Goal: Task Accomplishment & Management: Manage account settings

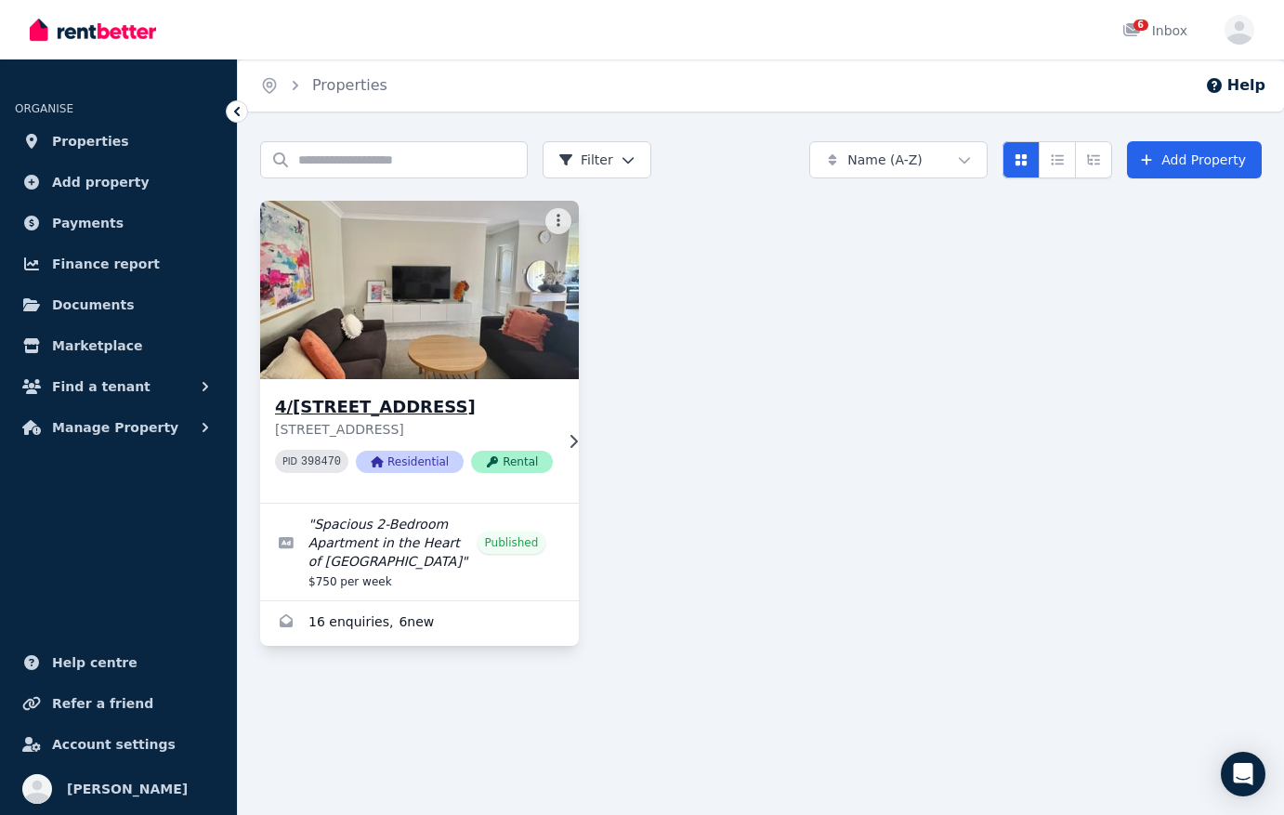
click at [535, 438] on p "[STREET_ADDRESS]" at bounding box center [414, 429] width 278 height 19
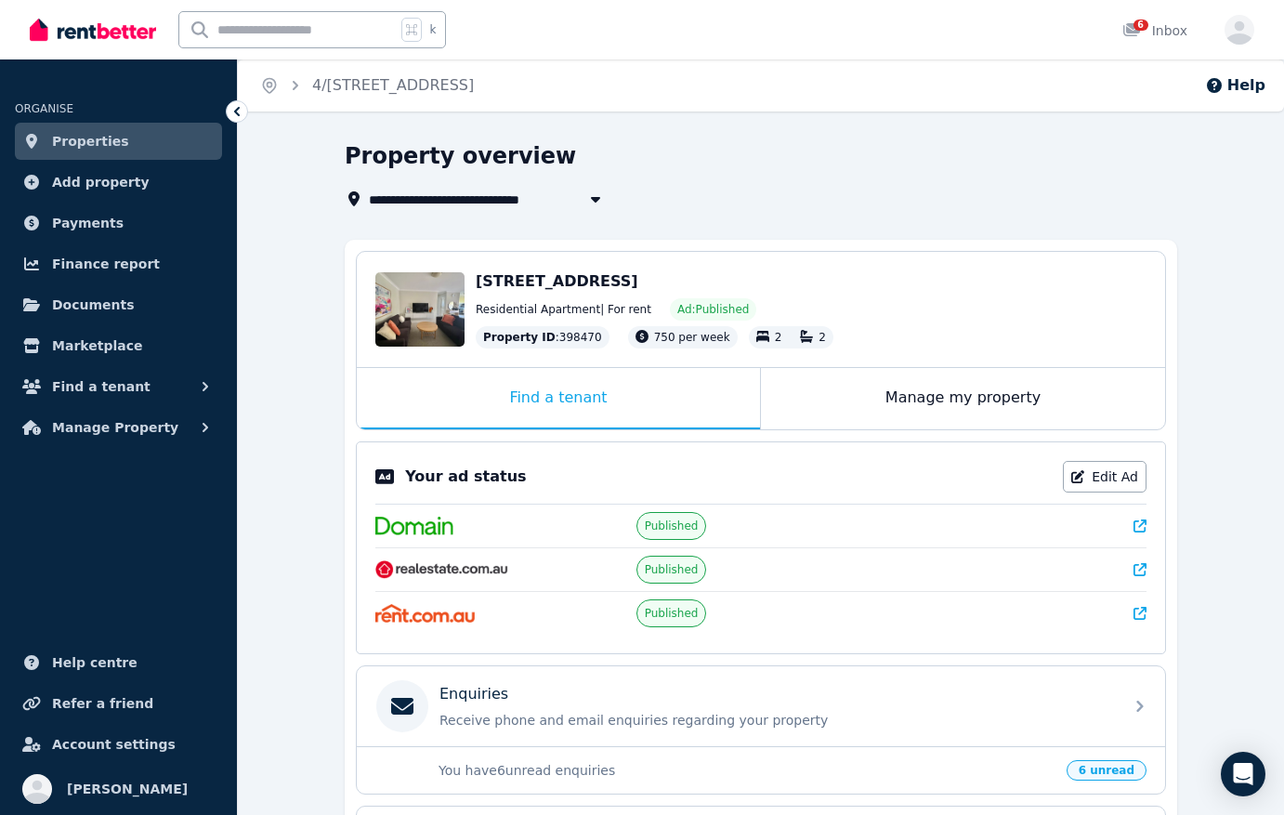
click at [597, 197] on icon "button" at bounding box center [595, 200] width 9 height 6
type input "**********"
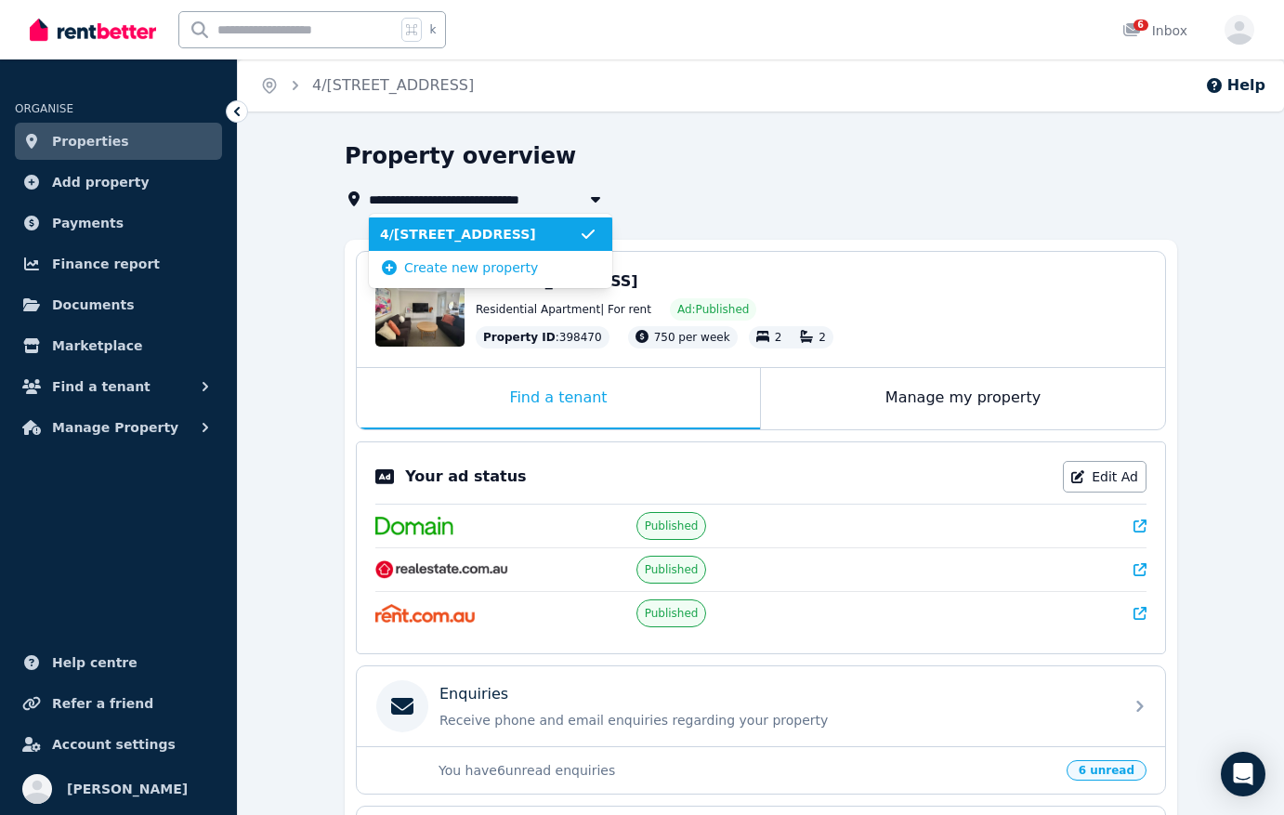
click at [597, 197] on icon "button" at bounding box center [595, 200] width 9 height 6
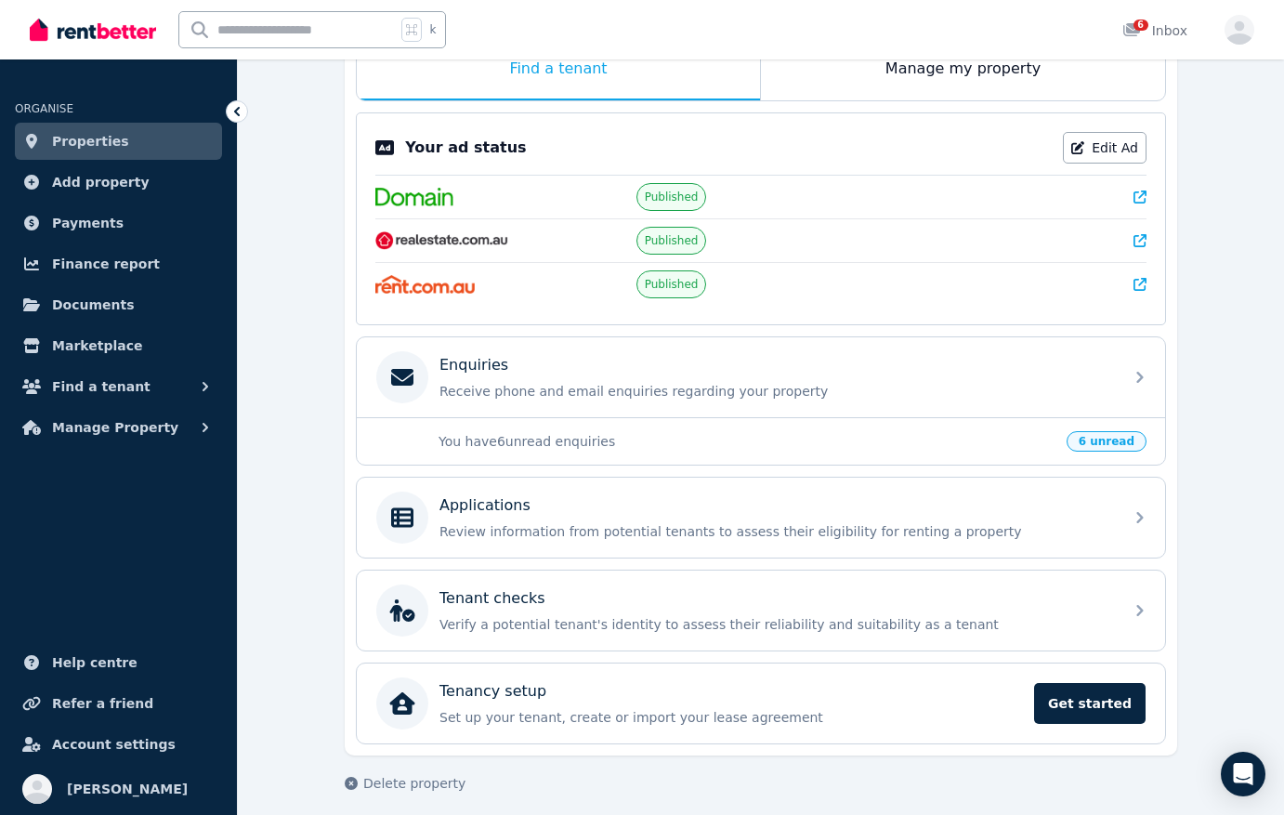
scroll to position [340, 0]
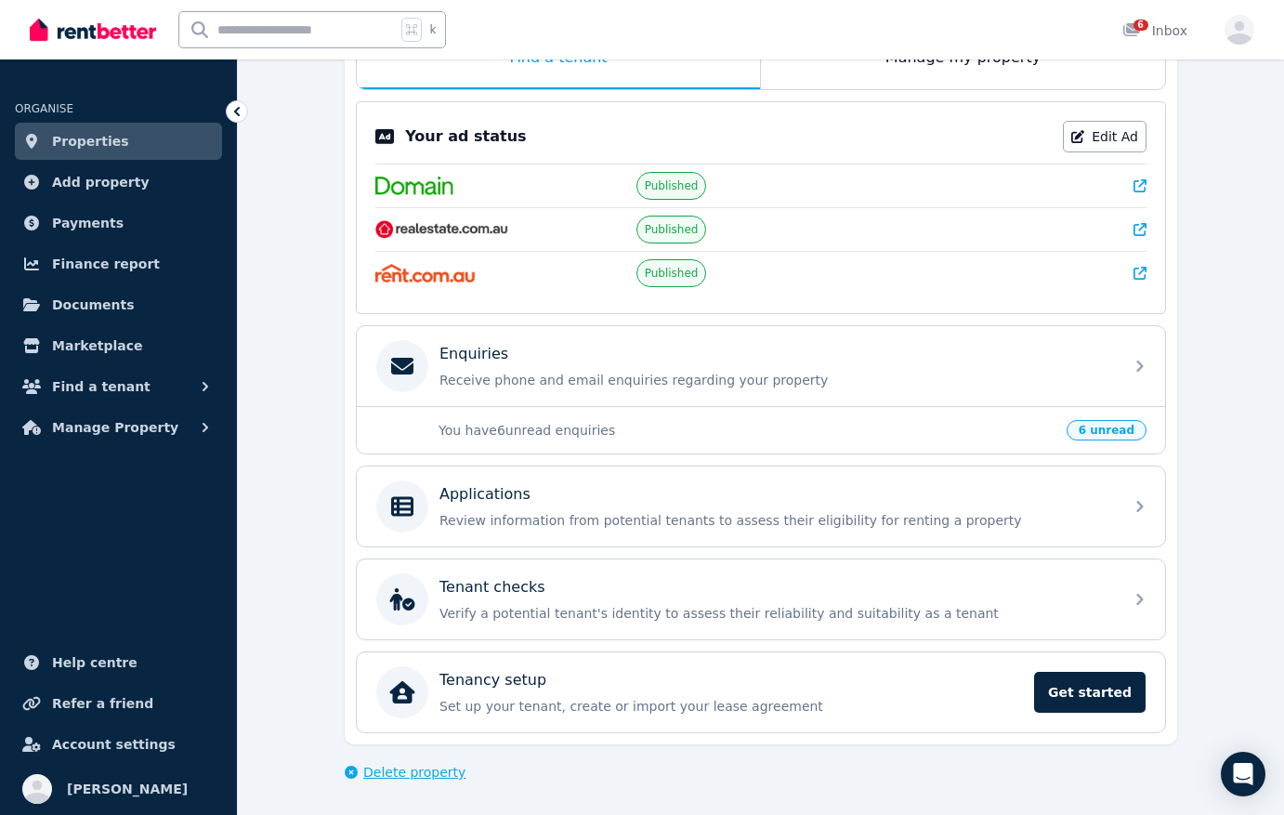
click at [388, 775] on span "Delete property" at bounding box center [414, 771] width 102 height 19
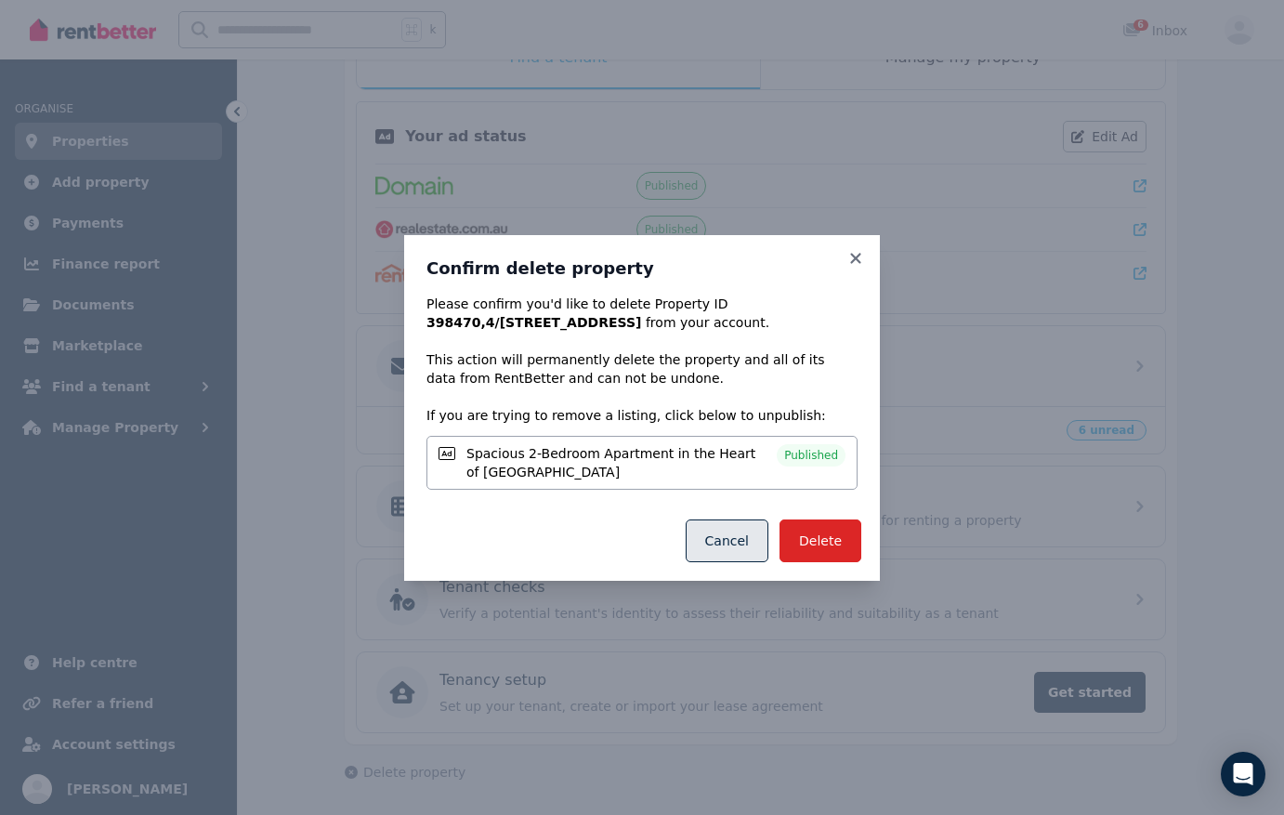
click at [709, 545] on button "Cancel" at bounding box center [726, 540] width 83 height 43
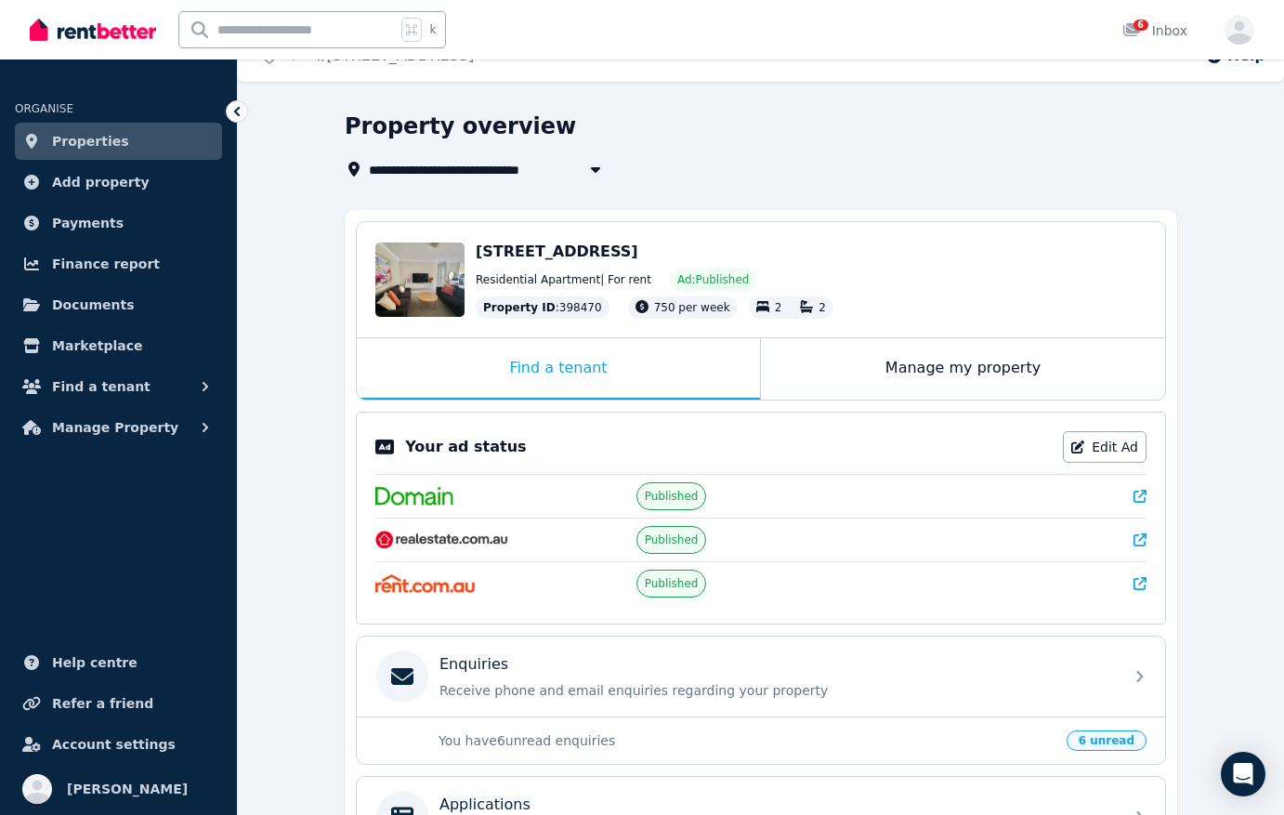
scroll to position [31, 0]
click at [1084, 444] on icon at bounding box center [1077, 445] width 13 height 13
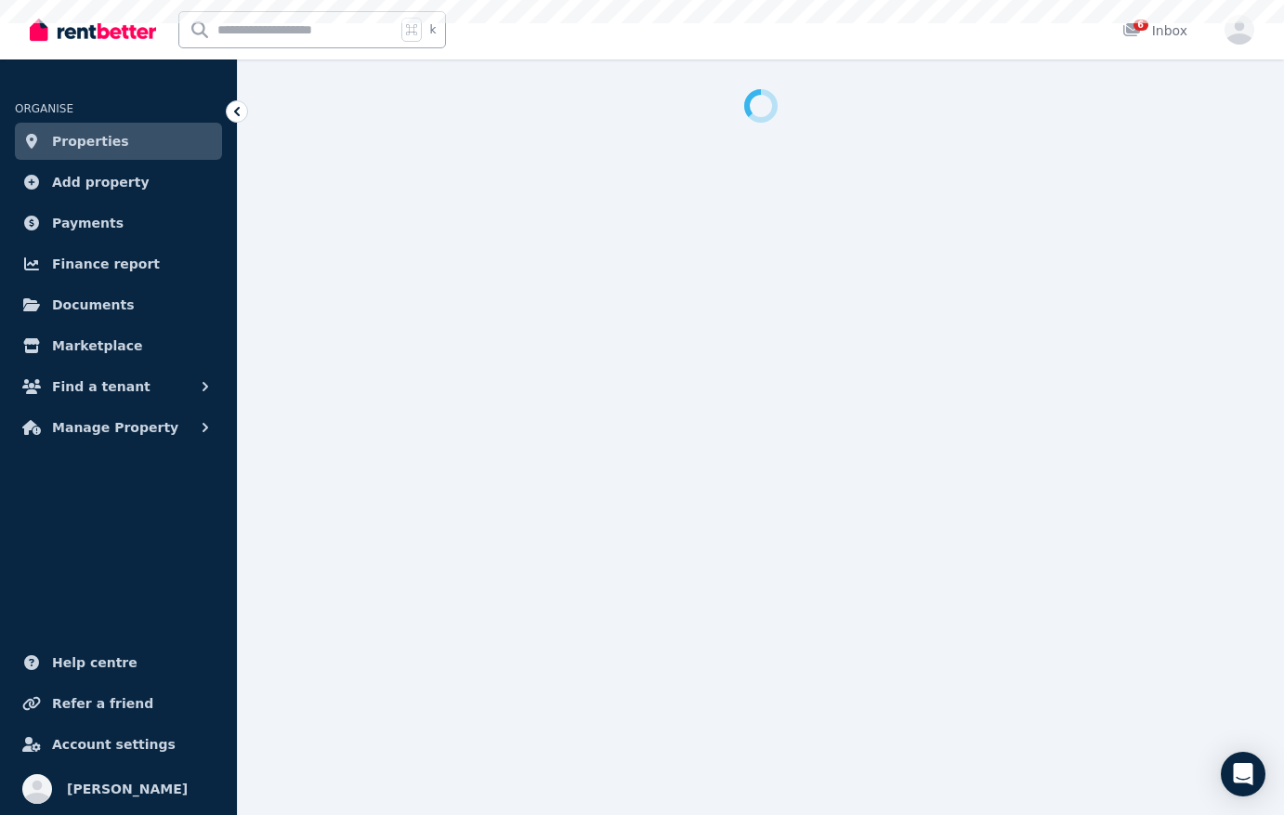
select select "**********"
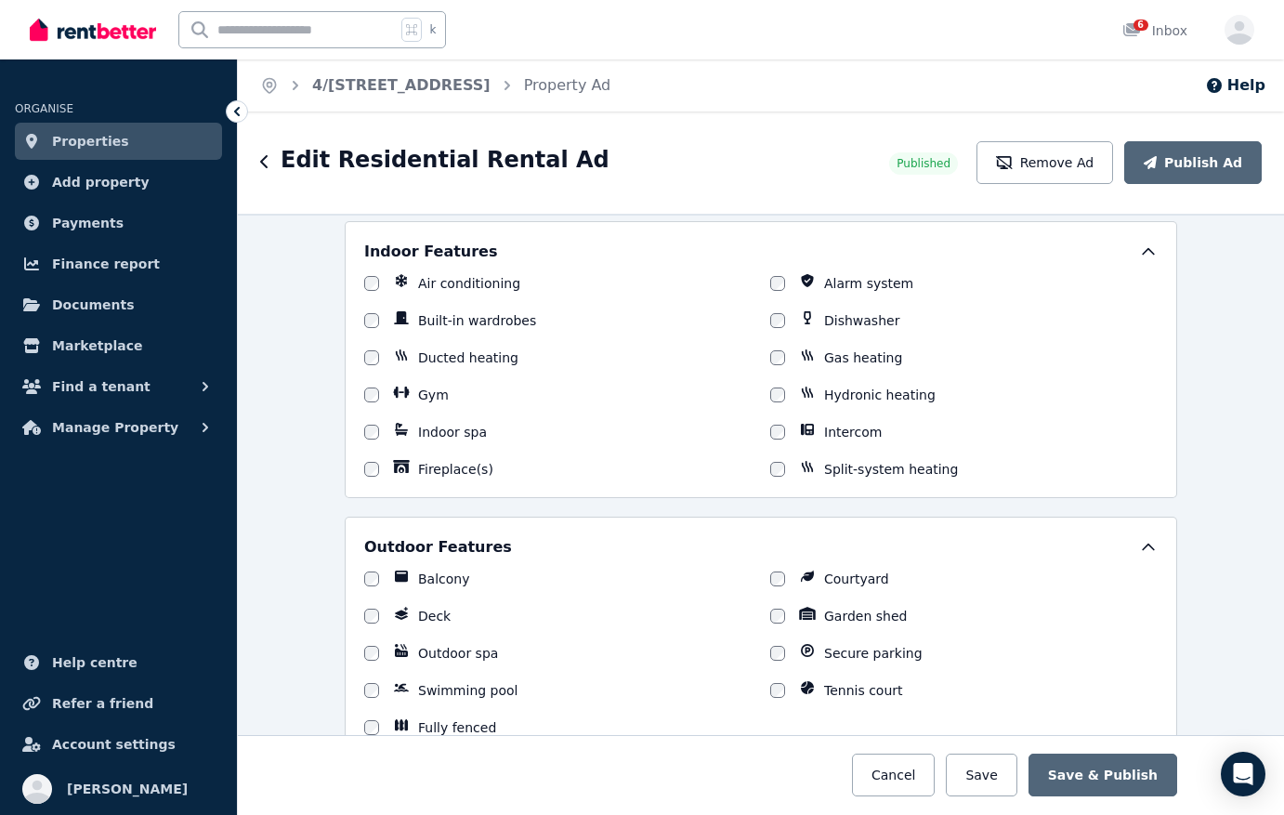
scroll to position [1416, 0]
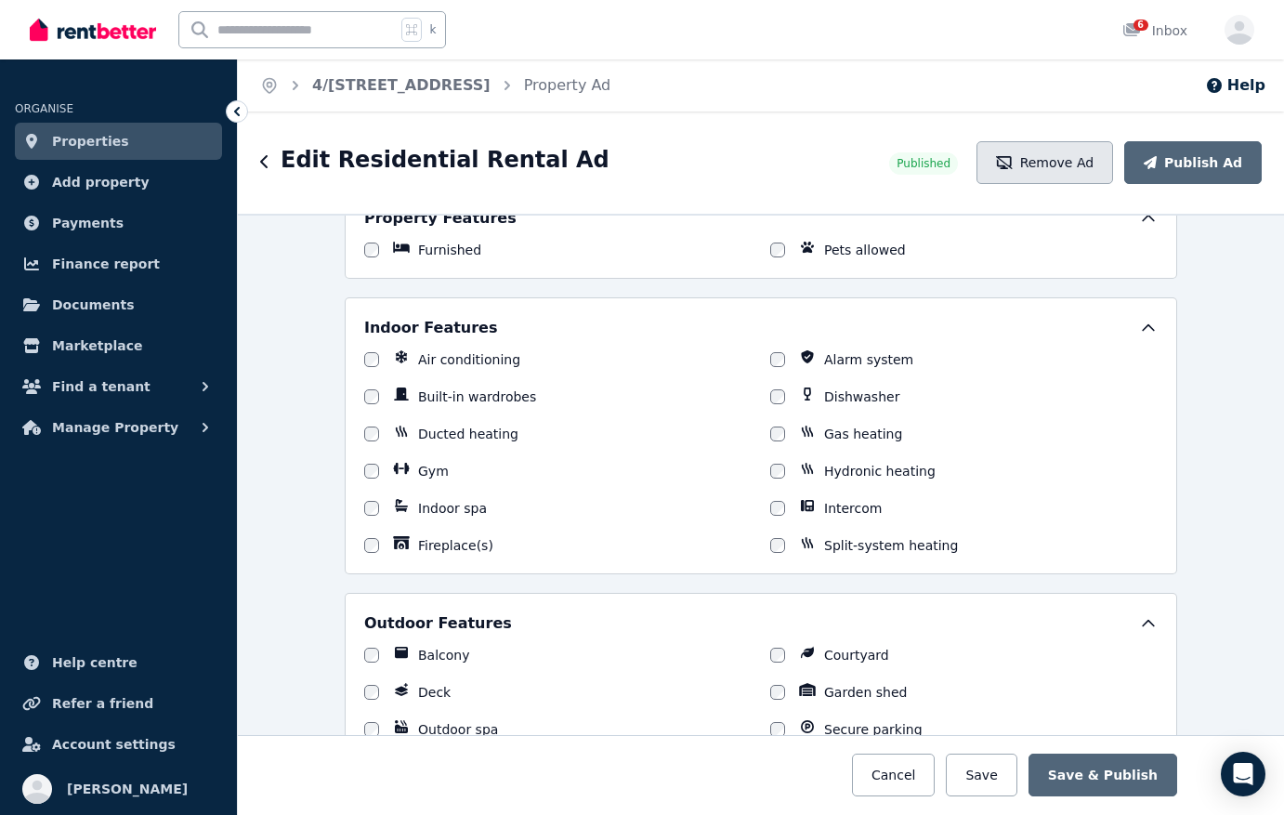
click at [1036, 152] on button "Remove Ad" at bounding box center [1044, 162] width 137 height 43
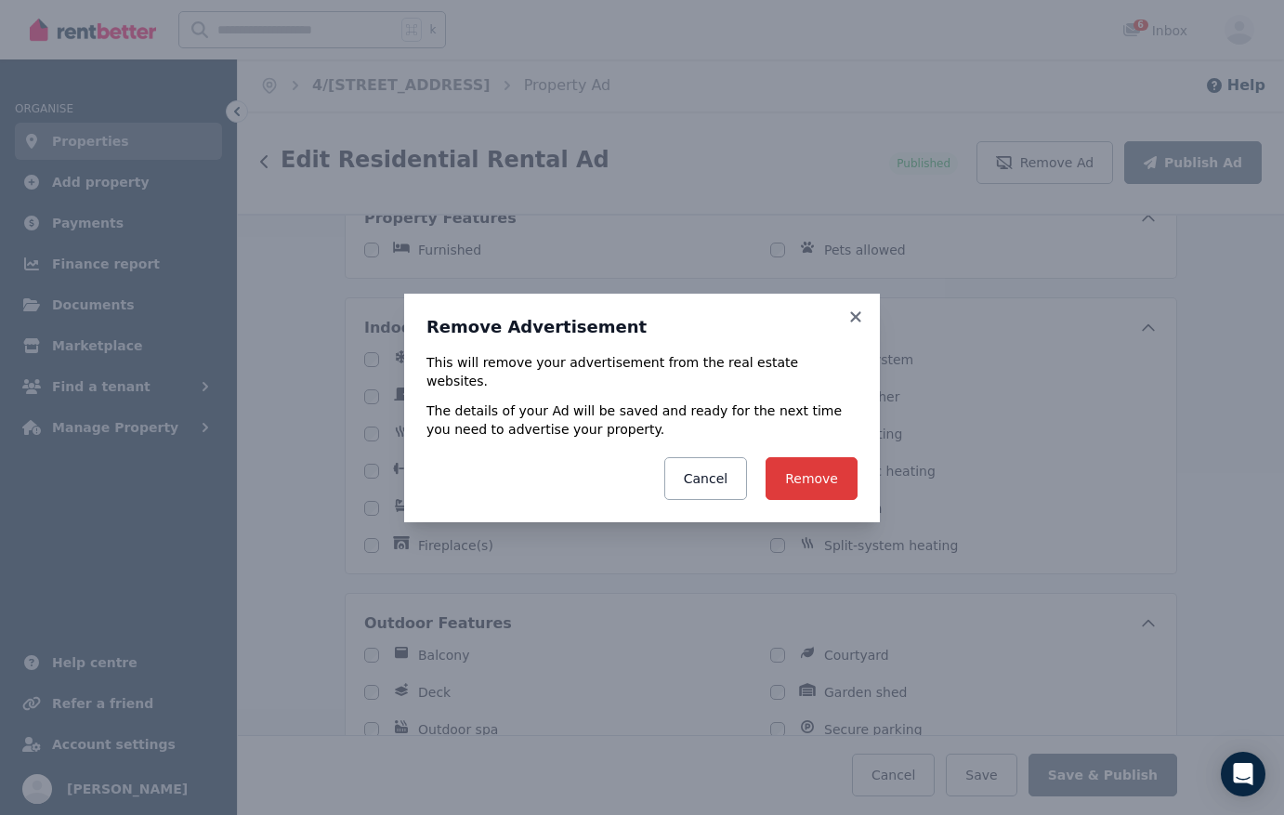
click at [794, 477] on button "Remove" at bounding box center [811, 478] width 92 height 43
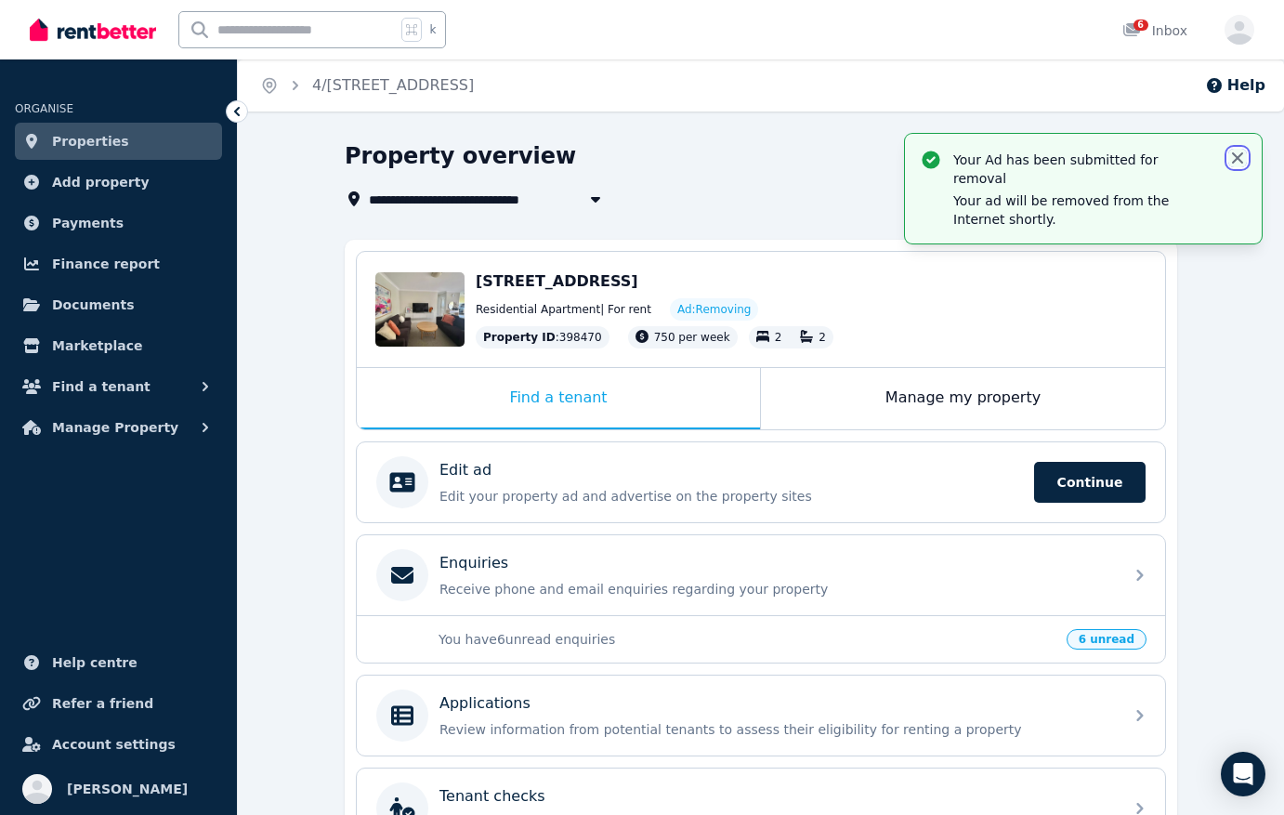
click at [1235, 154] on icon "button" at bounding box center [1237, 158] width 19 height 19
